Goal: Use online tool/utility: Utilize a website feature to perform a specific function

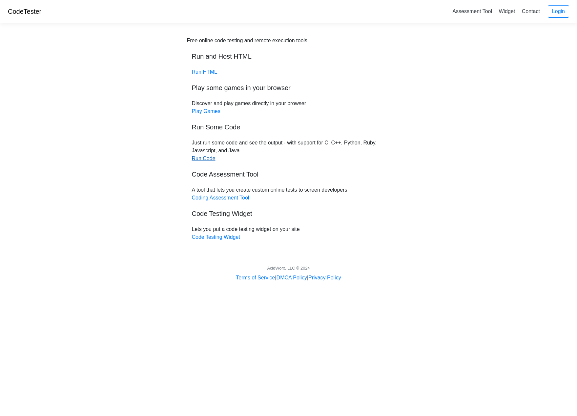
click at [204, 159] on link "Run Code" at bounding box center [204, 159] width 24 height 6
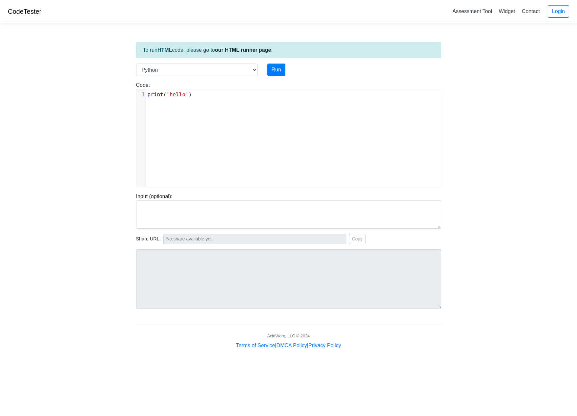
scroll to position [3, 0]
type textarea "print('hello')"
drag, startPoint x: 192, startPoint y: 95, endPoint x: 128, endPoint y: 91, distance: 64.0
click at [128, 91] on body "CodeTester Assessment Tool Widget Contact Login To run HTML code, please go to …" at bounding box center [288, 175] width 577 height 350
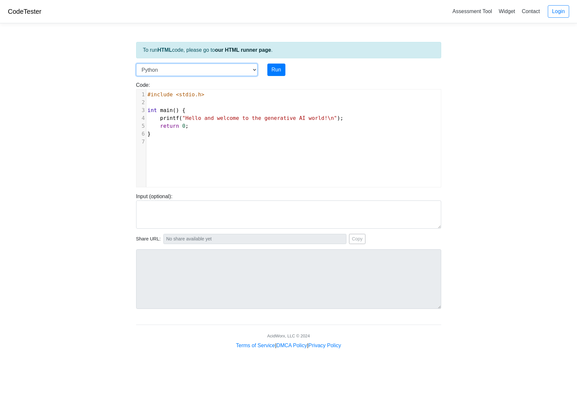
click at [252, 70] on select "C C++ Go Java Javascript Python Ruby" at bounding box center [196, 70] width 121 height 12
select select "c"
click at [136, 64] on select "C C++ Go Java Javascript Python Ruby" at bounding box center [196, 70] width 121 height 12
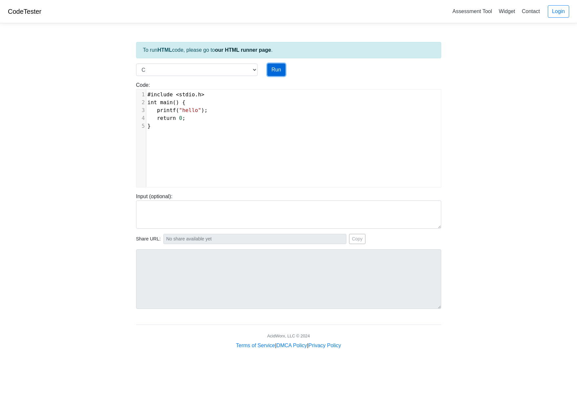
click at [274, 69] on button "Run" at bounding box center [276, 70] width 18 height 12
type input "[URL][DOMAIN_NAME]"
type textarea "Stdout: hello"
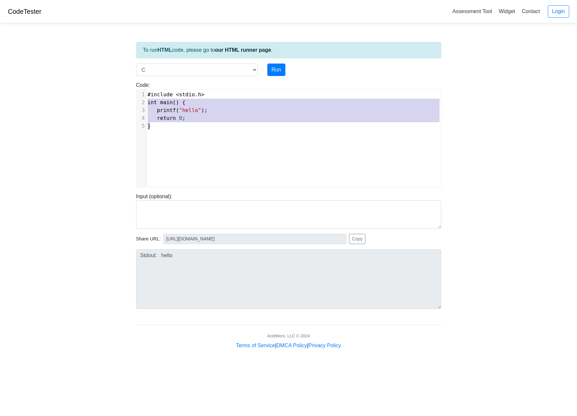
type textarea "#include <stdio.h> int main() { printf("hello"); return 0; }"
drag, startPoint x: 170, startPoint y: 130, endPoint x: 132, endPoint y: 92, distance: 53.3
click at [132, 92] on div "Code: #include <stdio.h> int main() { printf("hello"); return 0; } #include <st…" at bounding box center [288, 134] width 315 height 106
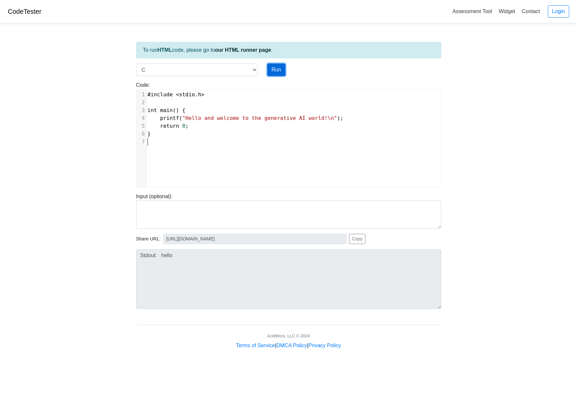
click at [277, 69] on button "Run" at bounding box center [276, 70] width 18 height 12
type input "[URL][DOMAIN_NAME]"
type textarea "Stdout: Hello and welcome to the generative AI world!"
